Goal: Transaction & Acquisition: Purchase product/service

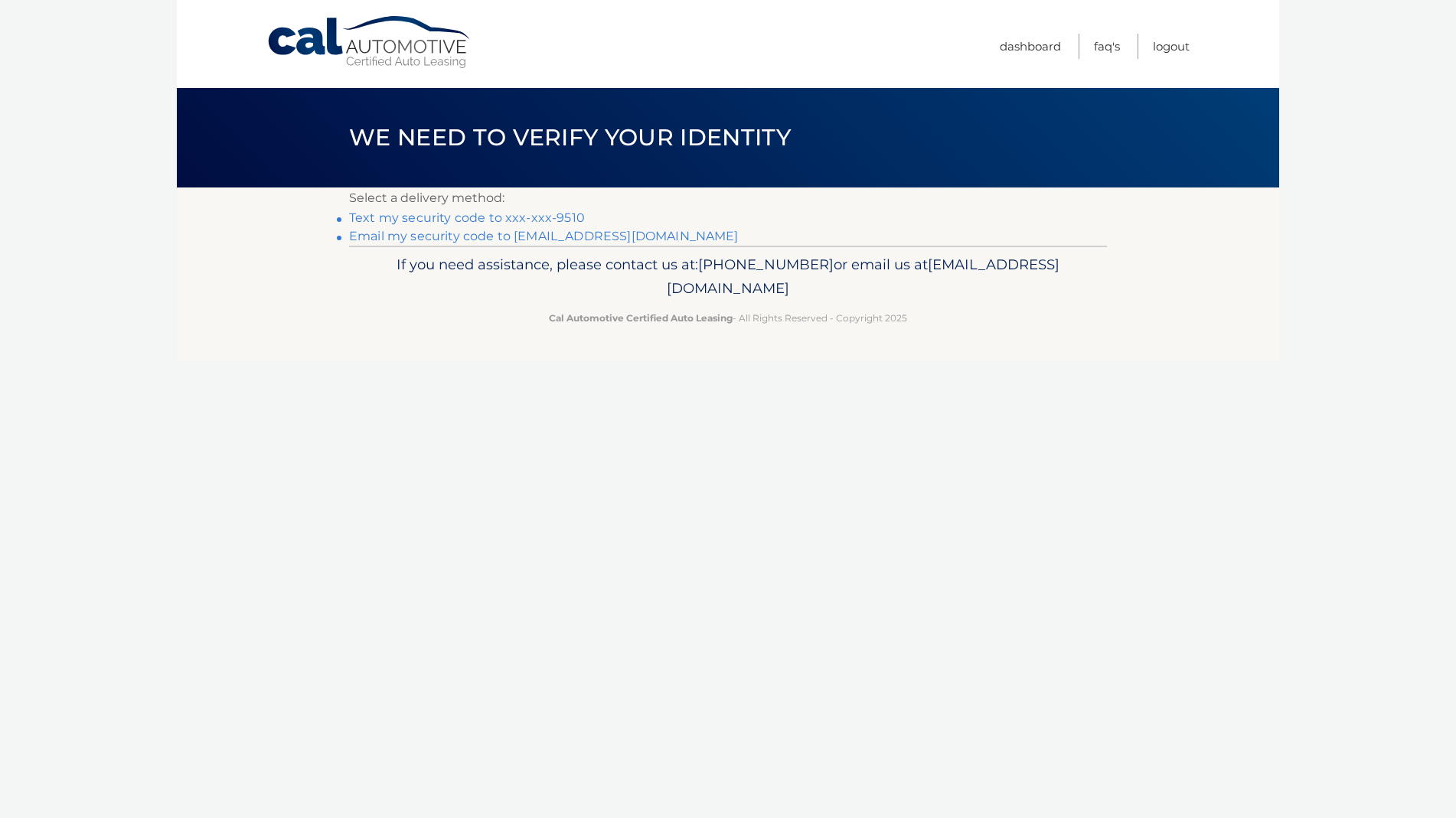
click at [545, 218] on link "Text my security code to xxx-xxx-9510" at bounding box center [466, 217] width 236 height 15
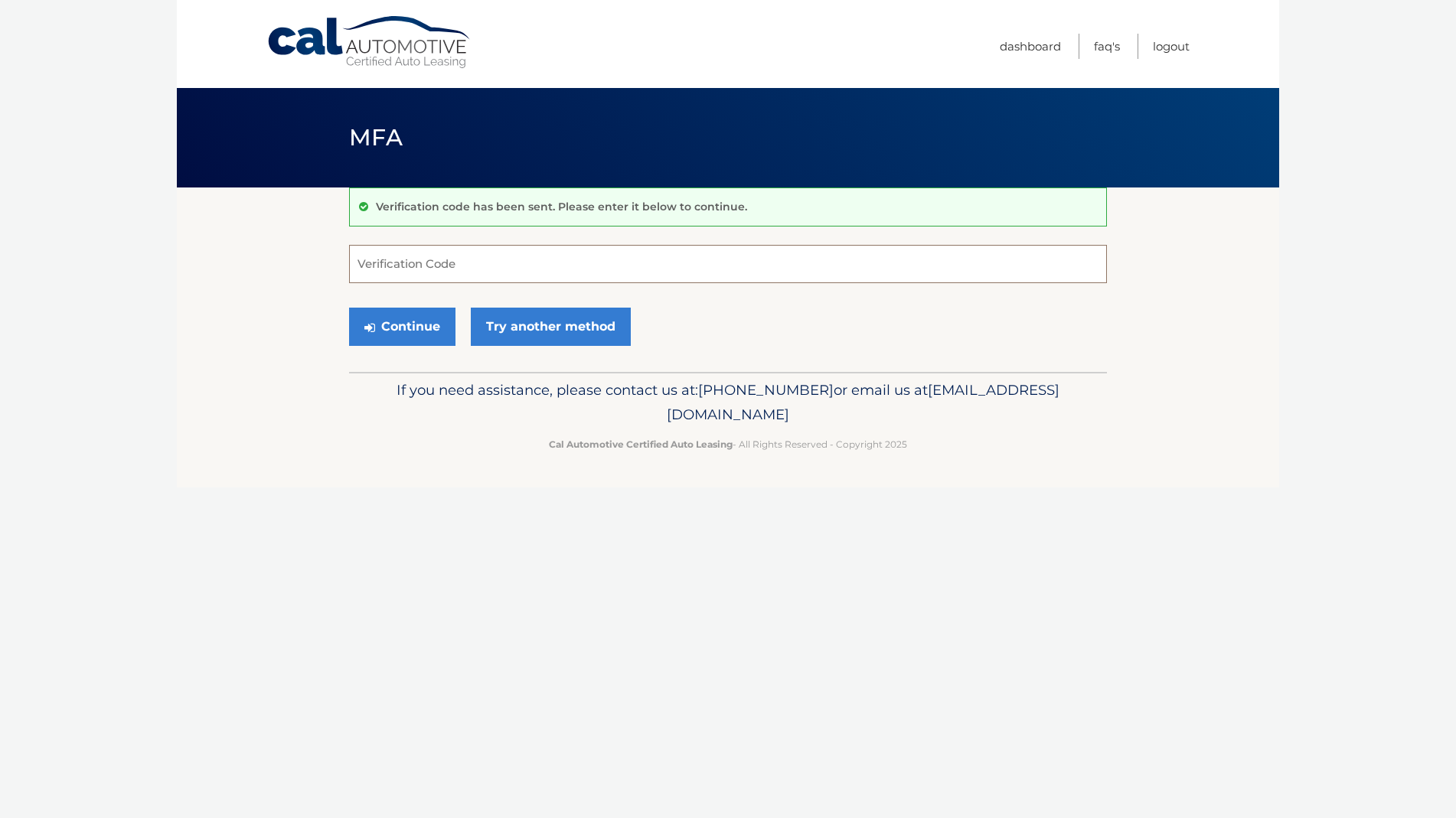
click at [539, 257] on input "Verification Code" at bounding box center [727, 264] width 758 height 38
type input "061200"
click at [417, 327] on button "Continue" at bounding box center [402, 326] width 107 height 38
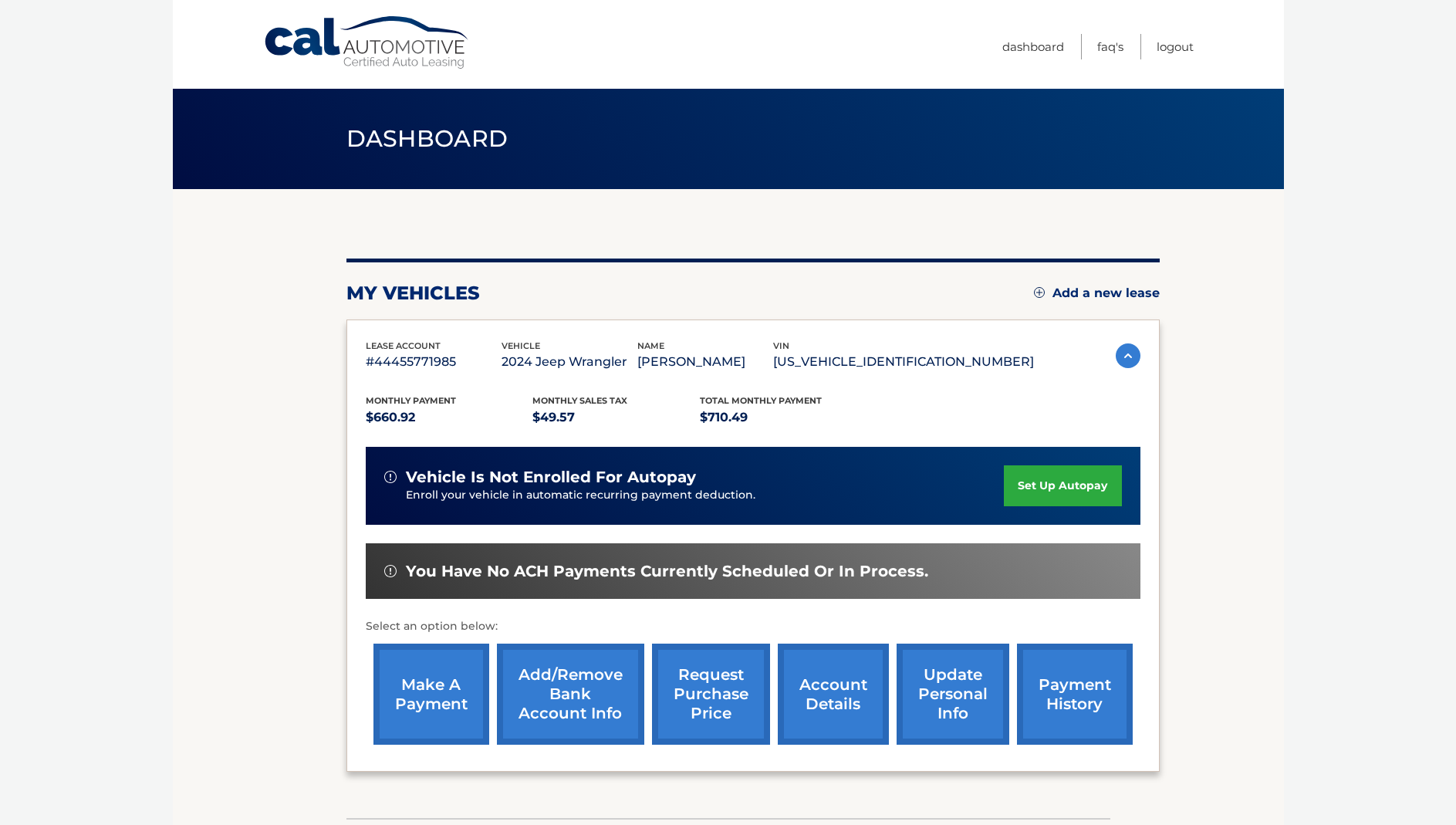
click at [444, 690] on link "make a payment" at bounding box center [431, 694] width 115 height 101
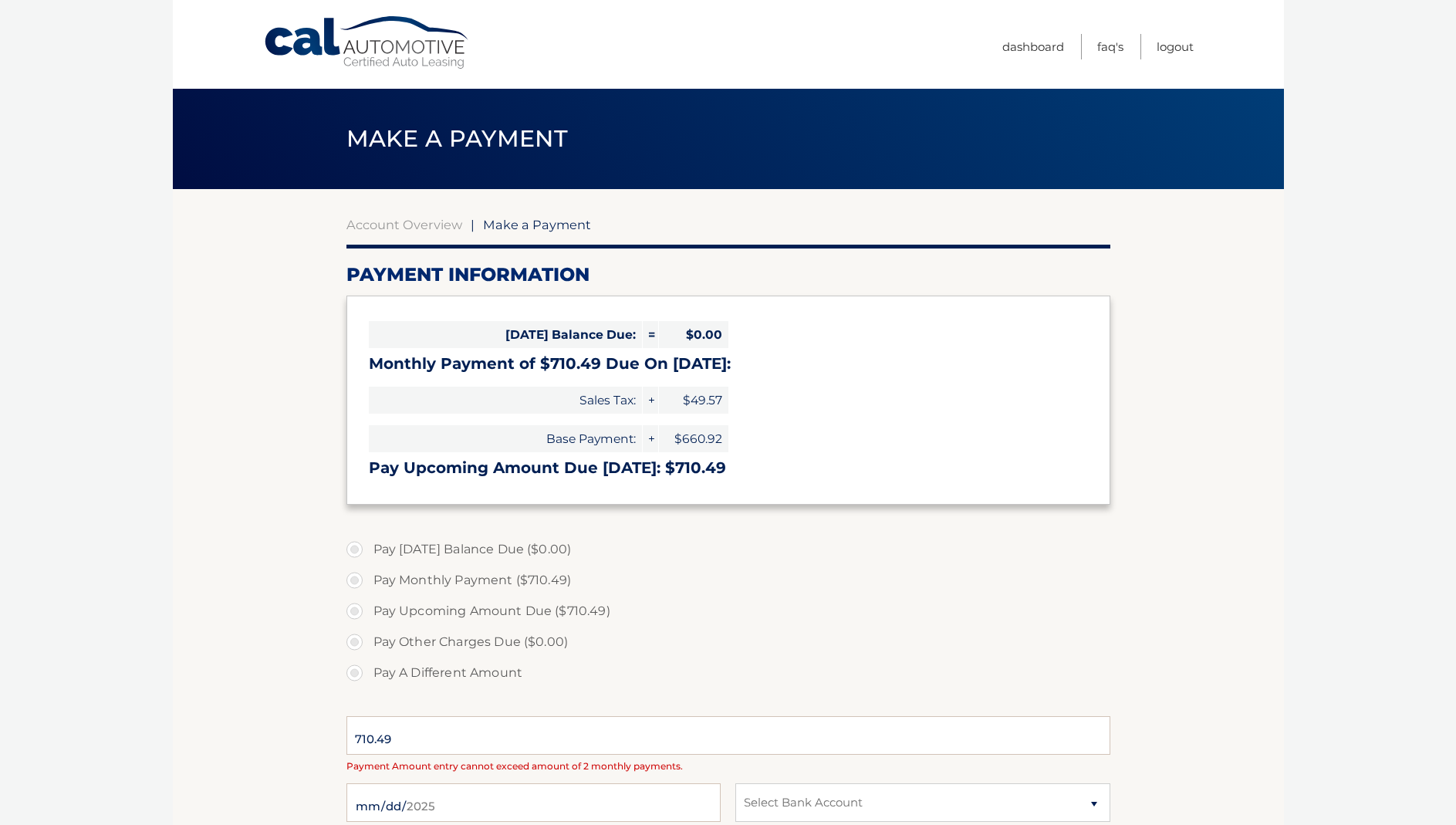
select select "OGVlZTc1NjAtY2E3NC00YWU2LWI2MGQtMTRjZDg5MjUyYWRi"
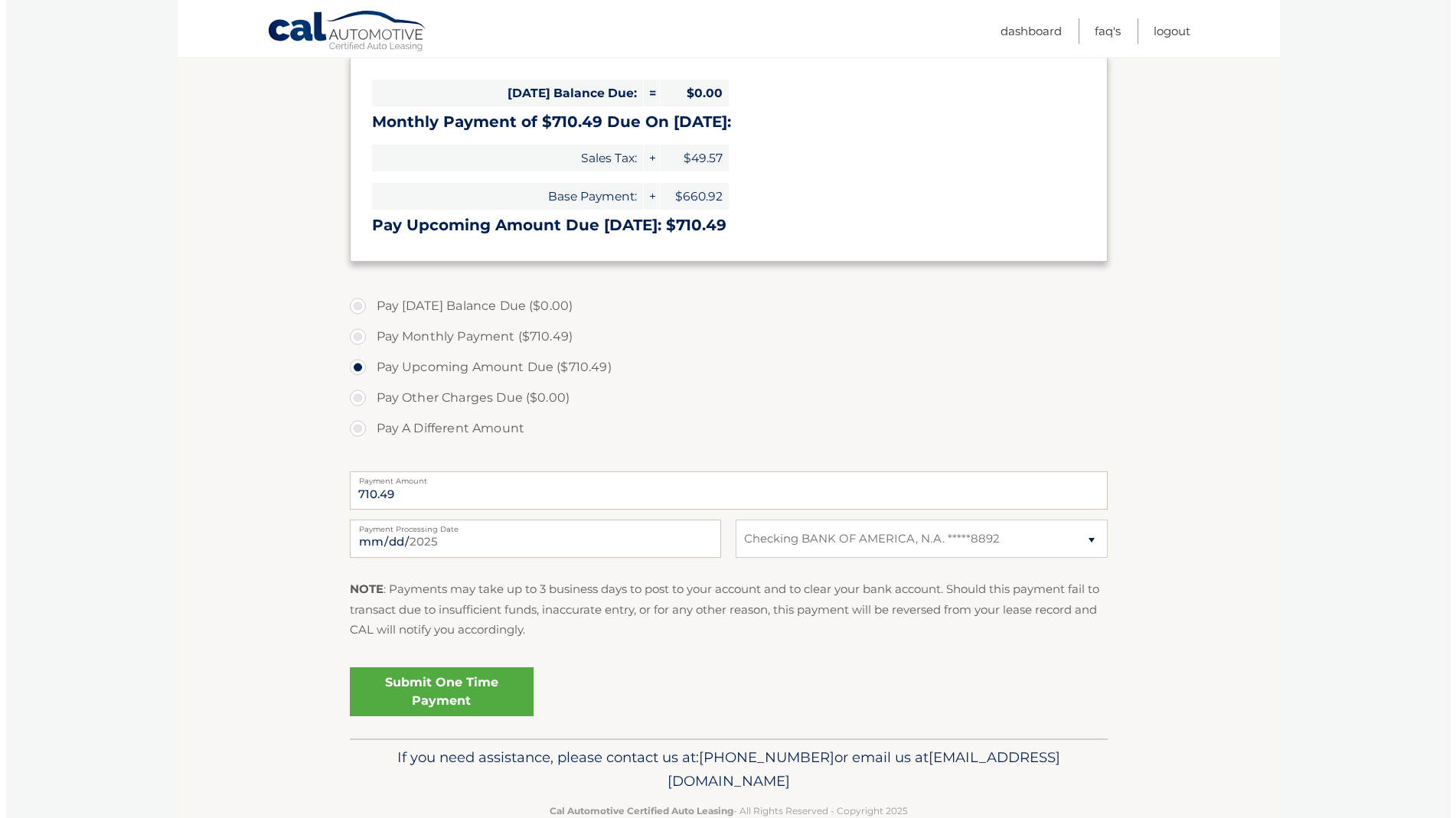
scroll to position [276, 0]
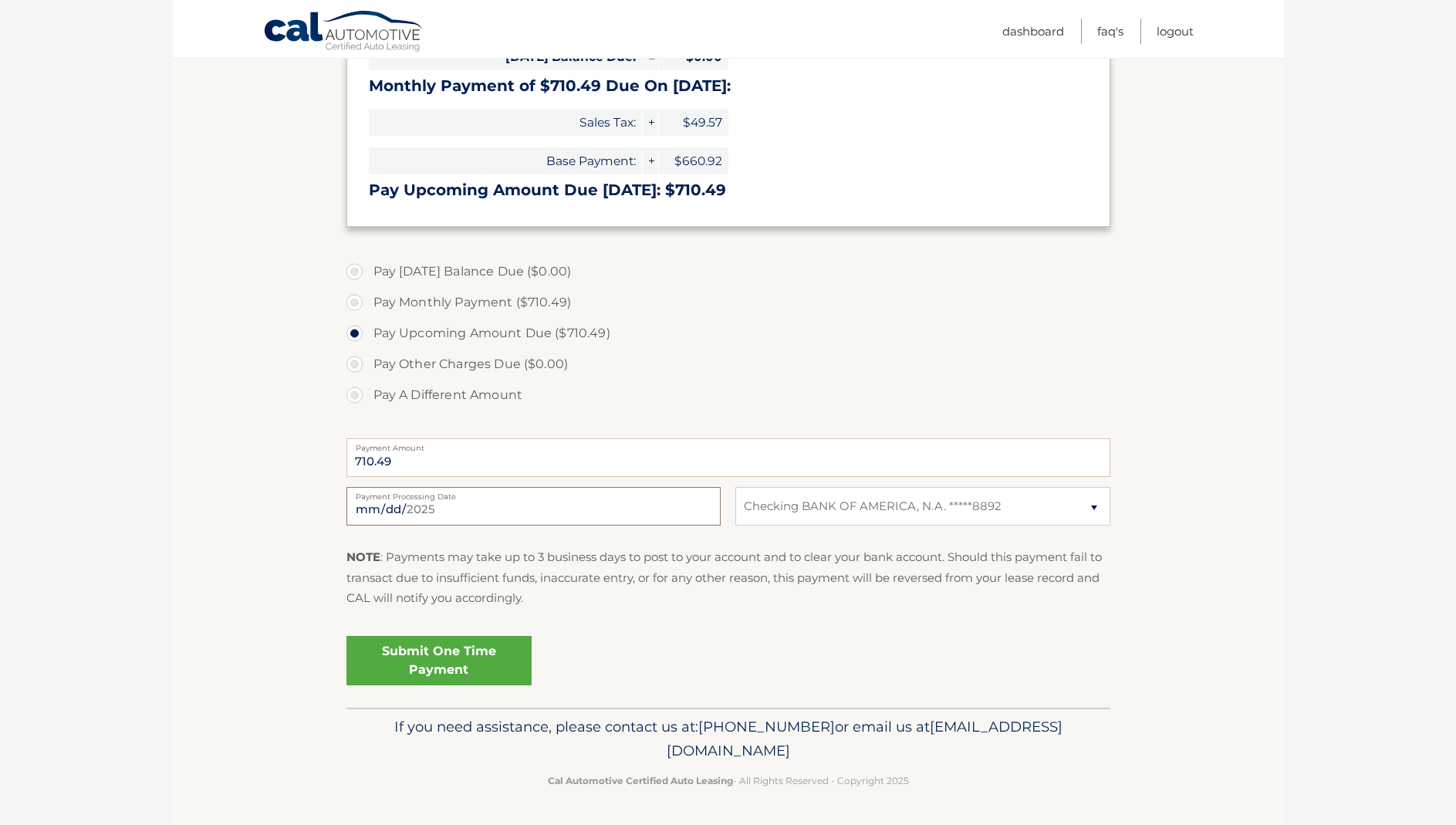
click at [428, 513] on input "2025-08-13" at bounding box center [533, 506] width 374 height 38
type input "2025-08-14"
click at [459, 649] on link "Submit One Time Payment" at bounding box center [439, 660] width 185 height 49
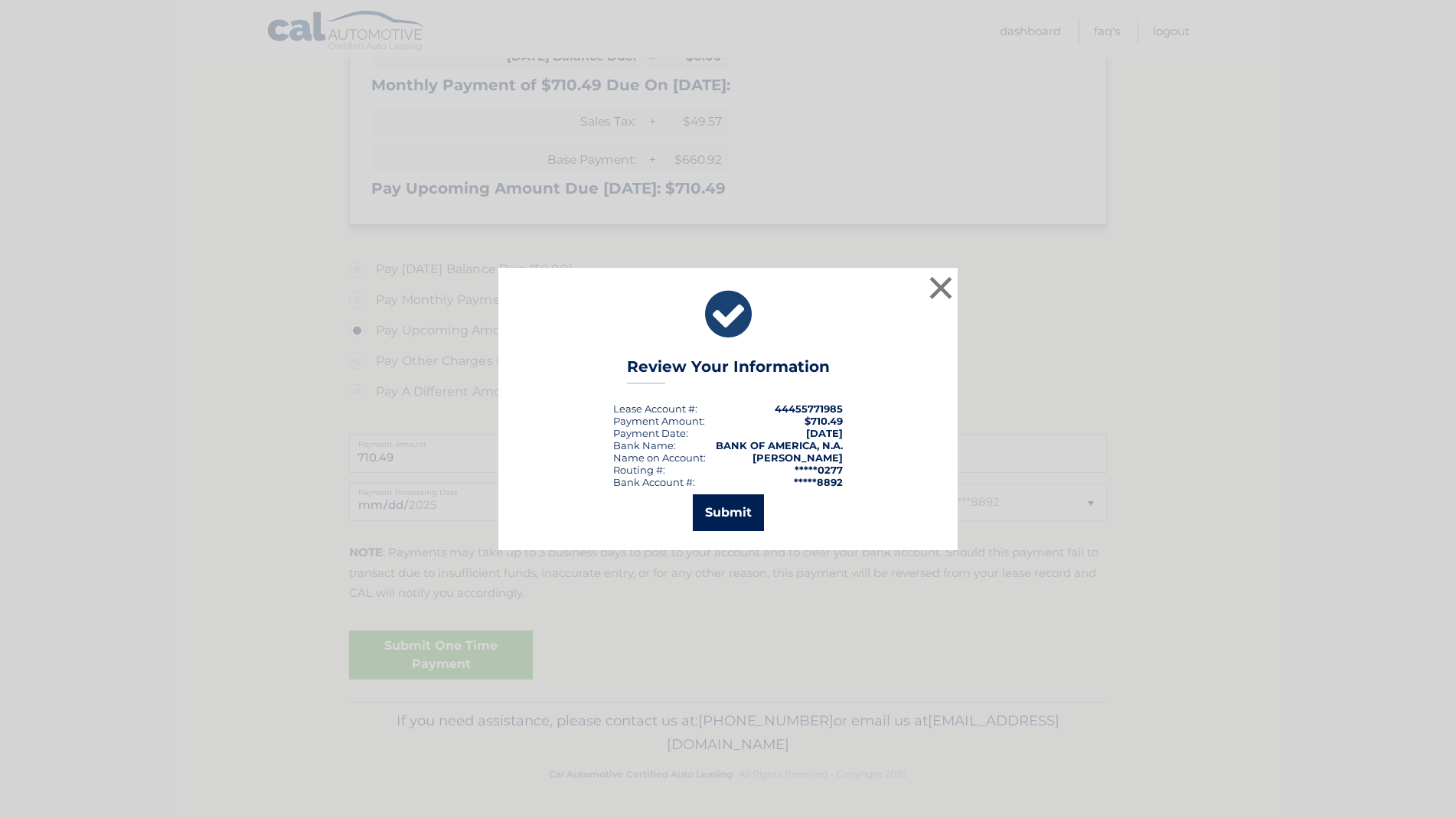
click at [723, 508] on button "Submit" at bounding box center [728, 512] width 71 height 37
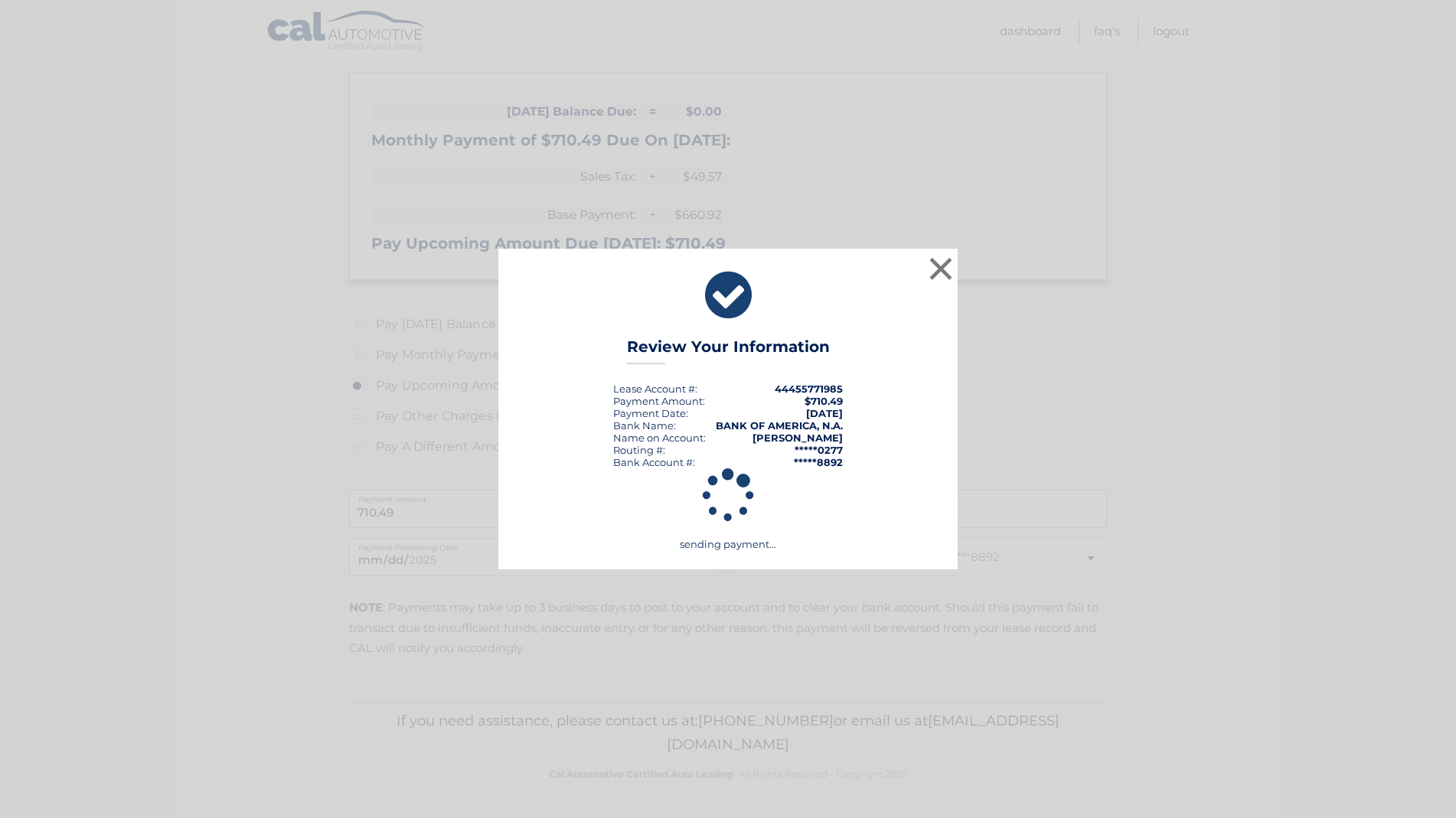
scroll to position [220, 0]
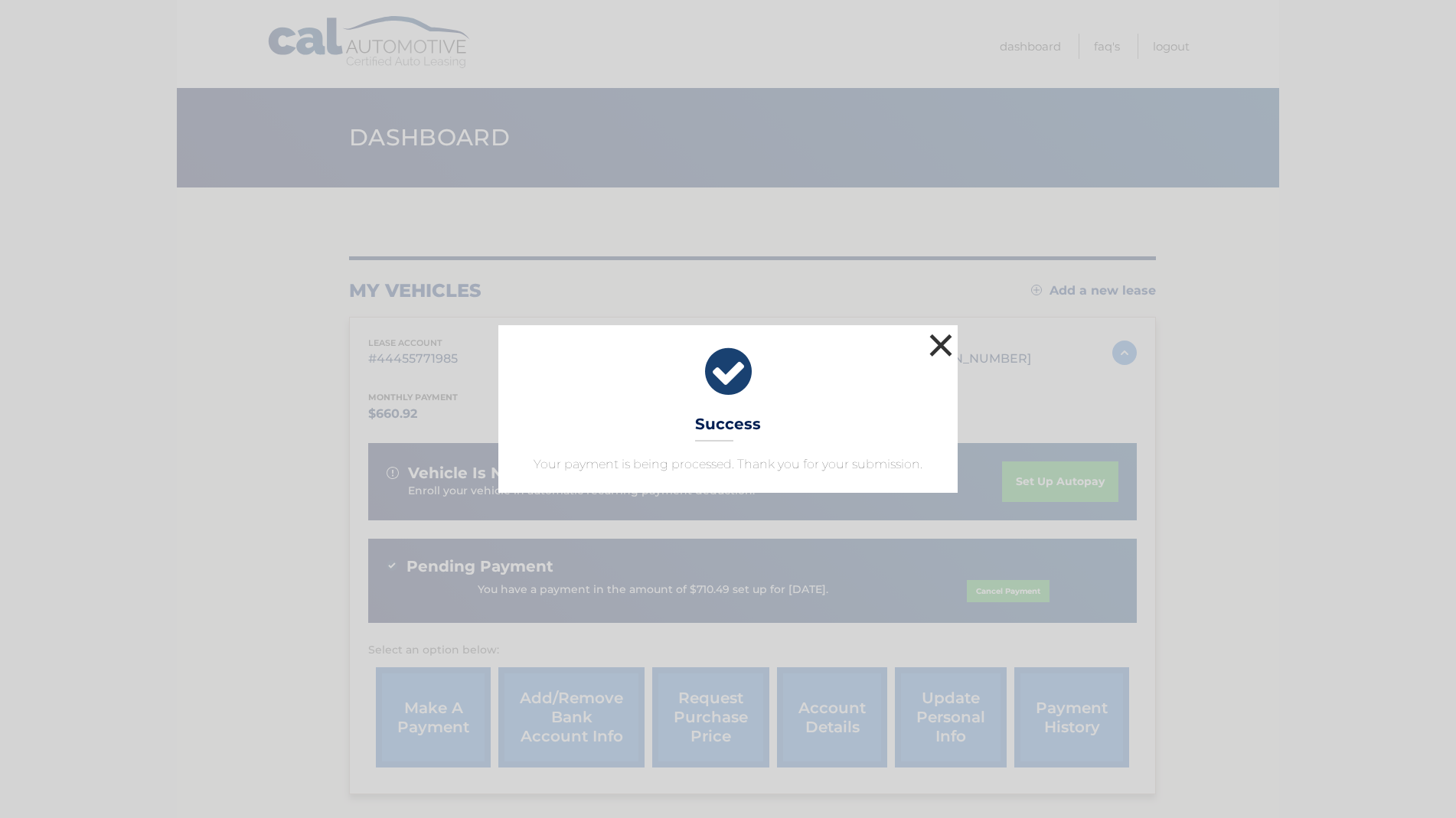
click at [948, 343] on button "×" at bounding box center [941, 345] width 30 height 30
